Goal: Information Seeking & Learning: Learn about a topic

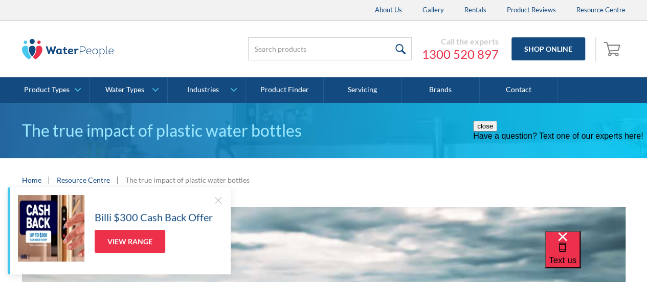
click at [216, 197] on div at bounding box center [218, 200] width 10 height 10
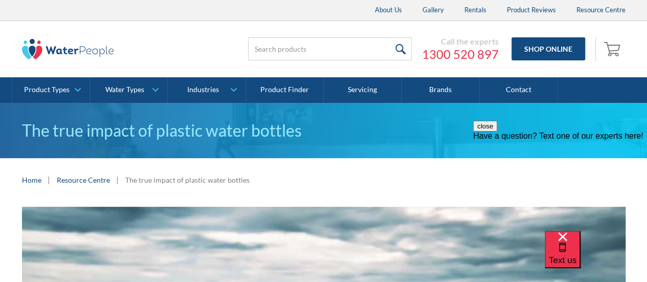
click at [497, 132] on button "close" at bounding box center [485, 126] width 24 height 11
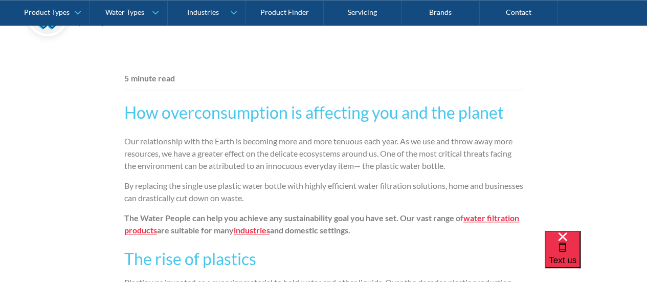
scroll to position [579, 0]
drag, startPoint x: 389, startPoint y: 156, endPoint x: 432, endPoint y: 153, distance: 42.6
click at [432, 153] on p "Our relationship with the Earth is becoming more and more tenuous each year. As…" at bounding box center [323, 153] width 399 height 37
click at [382, 153] on p "Our relationship with the Earth is becoming more and more tenuous each year. As…" at bounding box center [323, 153] width 399 height 37
click at [384, 153] on p "Our relationship with the Earth is becoming more and more tenuous each year. As…" at bounding box center [323, 153] width 399 height 37
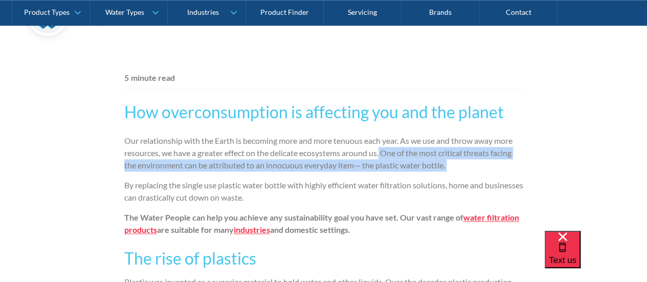
drag, startPoint x: 384, startPoint y: 153, endPoint x: 472, endPoint y: 162, distance: 89.0
click at [472, 162] on p "Our relationship with the Earth is becoming more and more tenuous each year. As…" at bounding box center [323, 153] width 399 height 37
copy p "One of the most critical threats facing the environment can be attributed to an…"
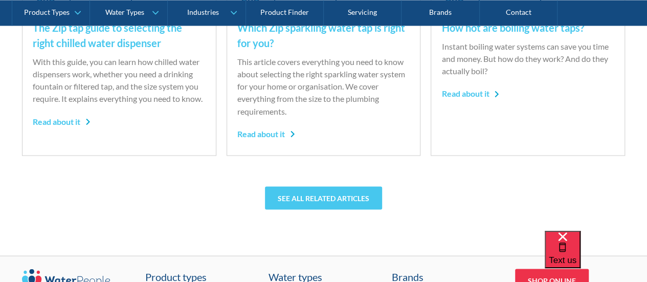
scroll to position [3063, 0]
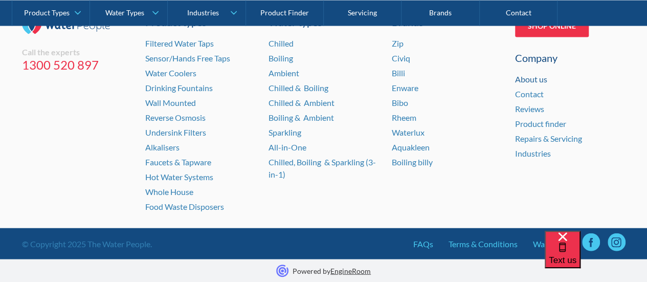
click at [543, 80] on link "About us" at bounding box center [531, 79] width 32 height 10
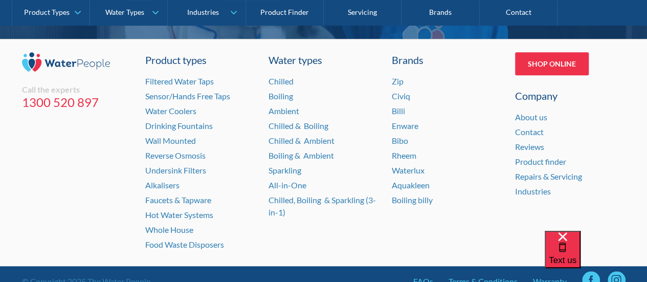
scroll to position [2246, 0]
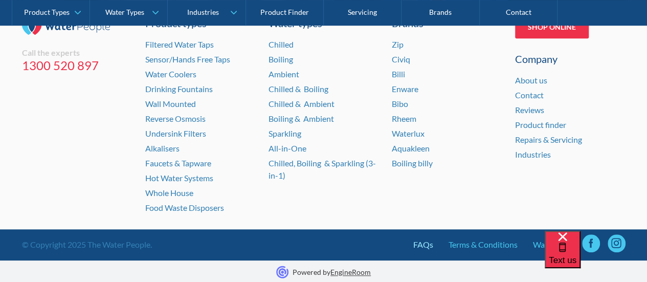
click at [422, 244] on link "FAQs" at bounding box center [423, 244] width 20 height 12
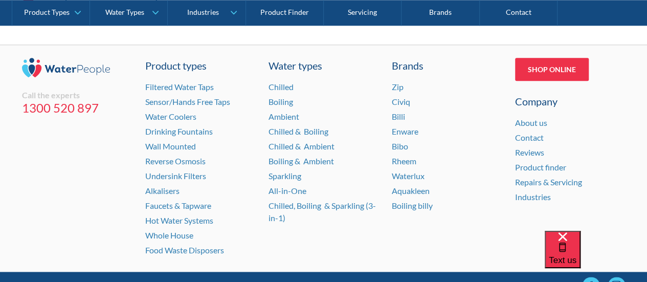
scroll to position [560, 0]
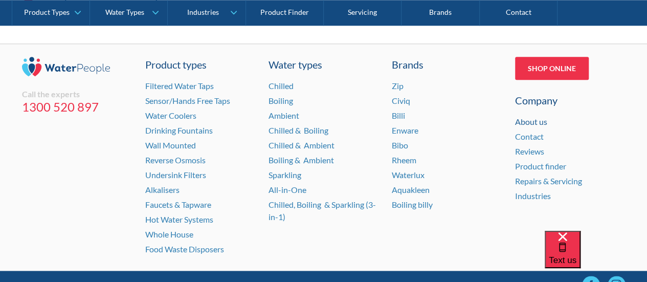
click at [530, 118] on link "About us" at bounding box center [531, 122] width 32 height 10
